Goal: Find specific page/section: Find specific page/section

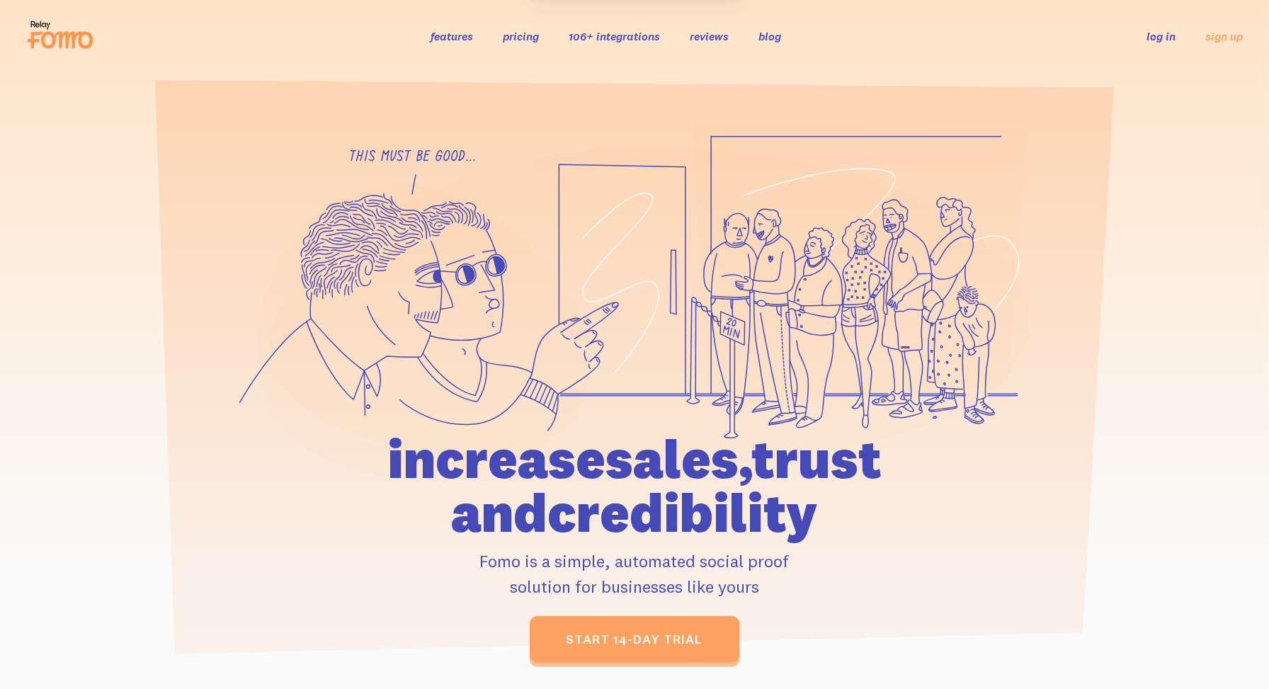
click at [1163, 38] on link "log in" at bounding box center [1161, 36] width 29 height 14
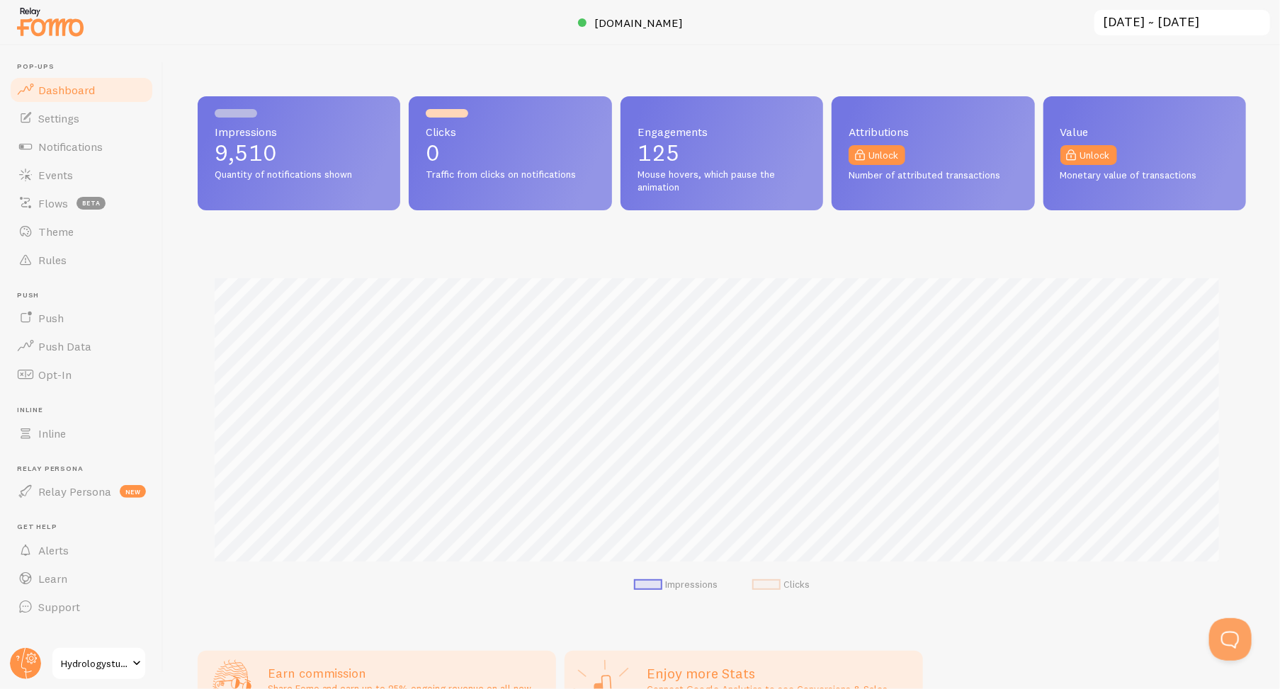
scroll to position [372, 1037]
click at [55, 178] on span "Events" at bounding box center [55, 175] width 35 height 14
